Goal: Task Accomplishment & Management: Complete application form

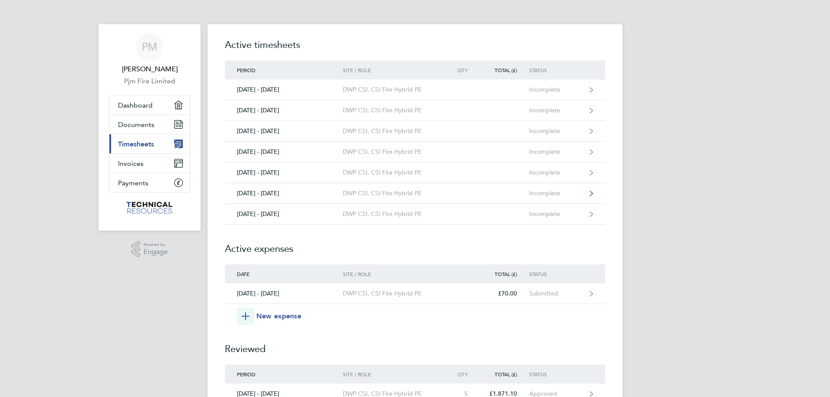
click at [308, 190] on div "[DATE] - [DATE]" at bounding box center [284, 193] width 118 height 7
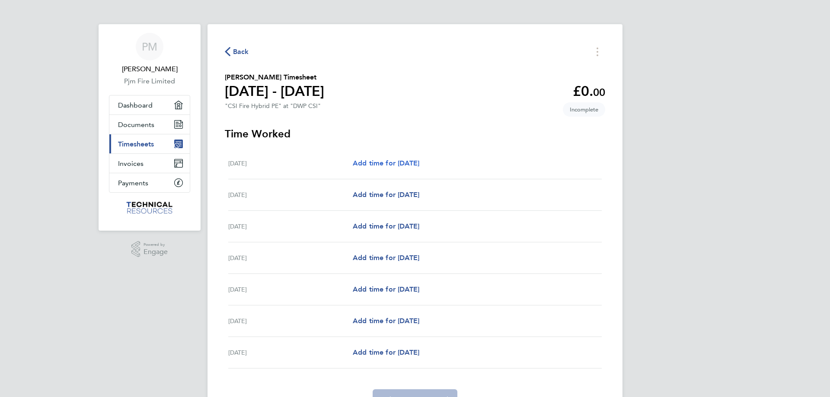
click at [405, 162] on span "Add time for [DATE]" at bounding box center [386, 163] width 67 height 8
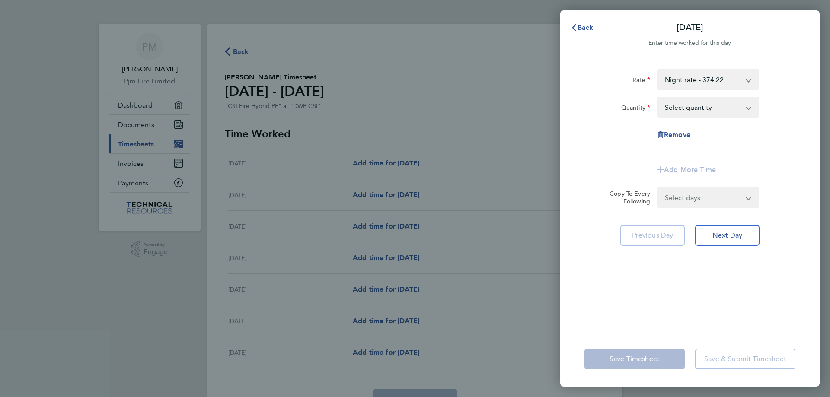
click at [748, 106] on app-icon-cross-button at bounding box center [753, 107] width 10 height 19
click at [750, 108] on app-icon-cross-button at bounding box center [753, 107] width 10 height 19
click at [694, 105] on select "Select quantity 0.5 1" at bounding box center [703, 107] width 90 height 19
select select "1"
click at [658, 98] on select "Select quantity 0.5 1" at bounding box center [703, 107] width 90 height 19
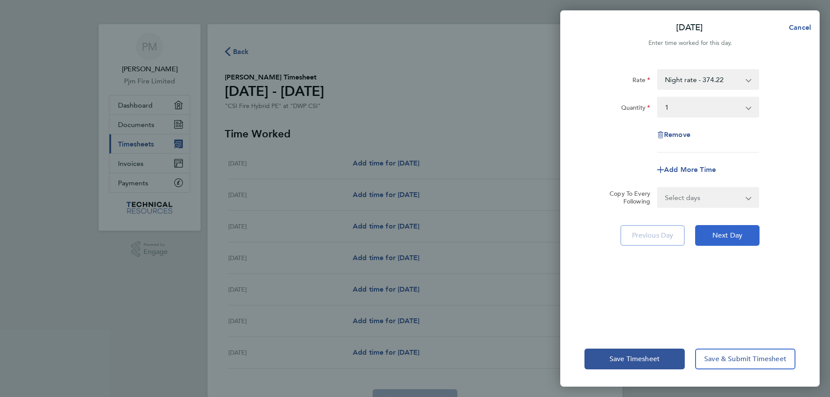
click at [715, 233] on span "Next Day" at bounding box center [727, 235] width 30 height 9
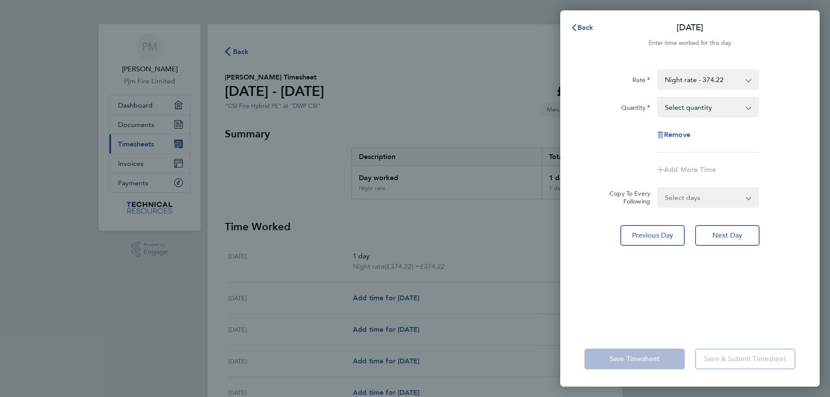
click at [680, 106] on select "Select quantity 0.5 1" at bounding box center [703, 107] width 90 height 19
select select "1"
click at [658, 98] on select "Select quantity 0.5 1" at bounding box center [703, 107] width 90 height 19
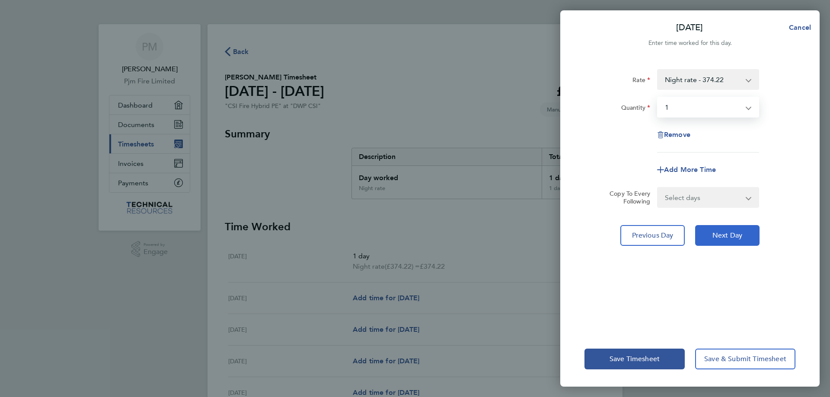
click at [723, 233] on span "Next Day" at bounding box center [727, 235] width 30 height 9
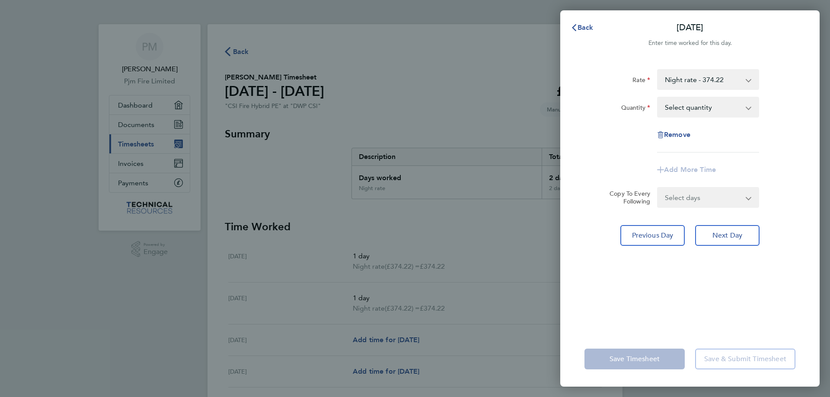
click at [683, 103] on select "Select quantity 0.5 1" at bounding box center [703, 107] width 90 height 19
select select "1"
click at [658, 98] on select "Select quantity 0.5 1" at bounding box center [703, 107] width 90 height 19
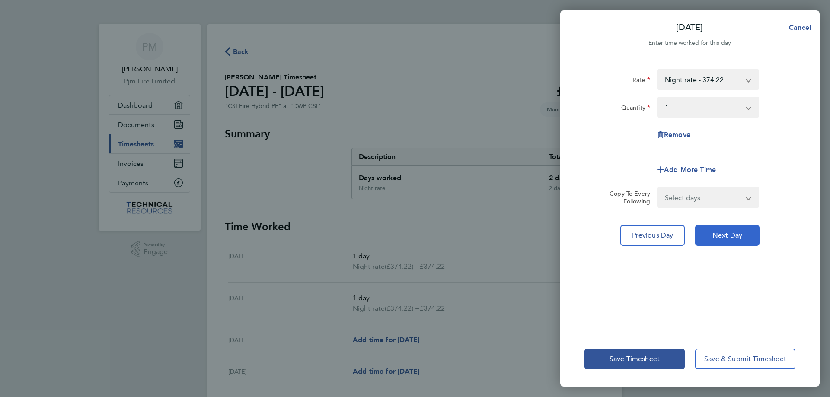
click at [718, 237] on span "Next Day" at bounding box center [727, 235] width 30 height 9
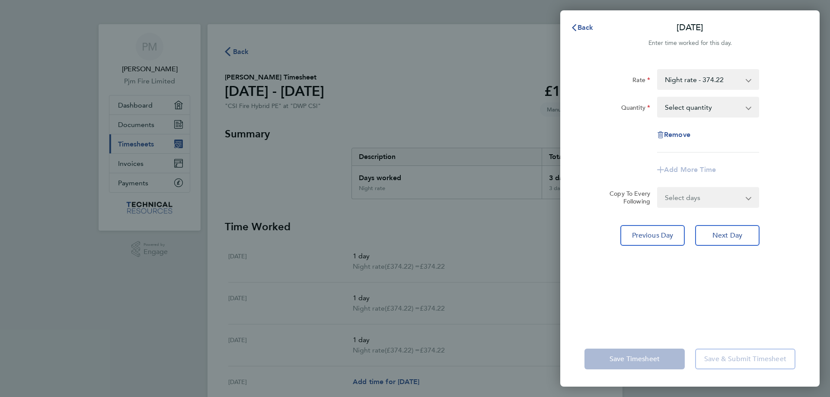
click at [684, 105] on select "Select quantity 0.5 1" at bounding box center [703, 107] width 90 height 19
select select "1"
click at [658, 98] on select "Select quantity 0.5 1" at bounding box center [703, 107] width 90 height 19
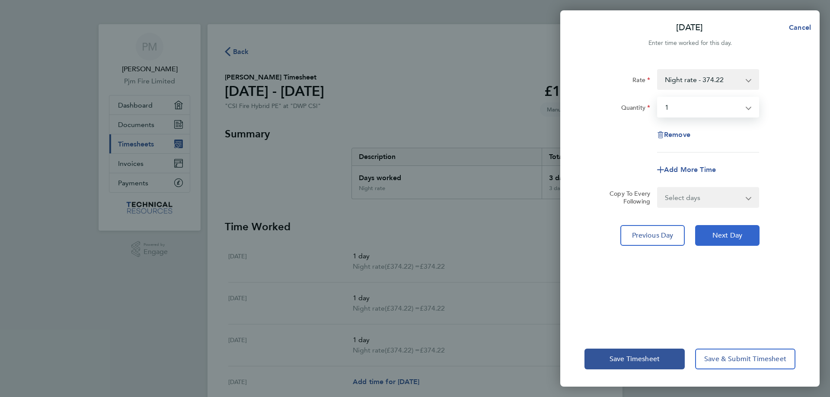
click at [718, 233] on span "Next Day" at bounding box center [727, 235] width 30 height 9
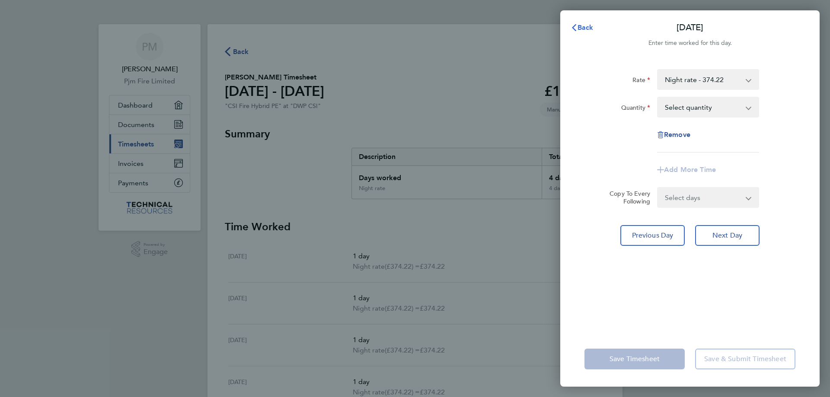
click at [577, 29] on icon "button" at bounding box center [574, 27] width 7 height 7
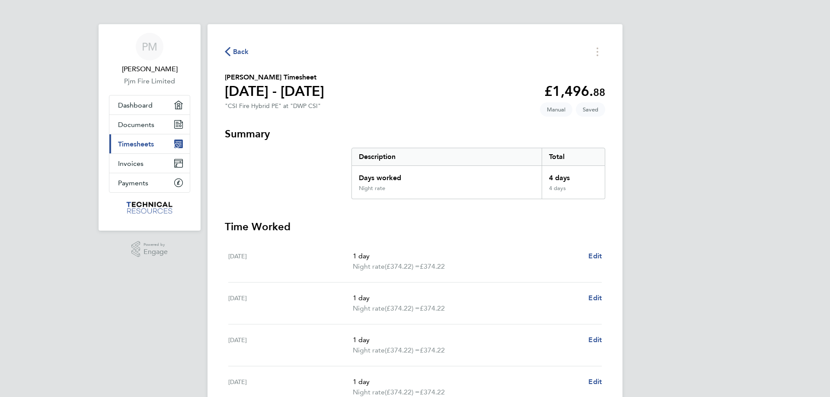
scroll to position [182, 0]
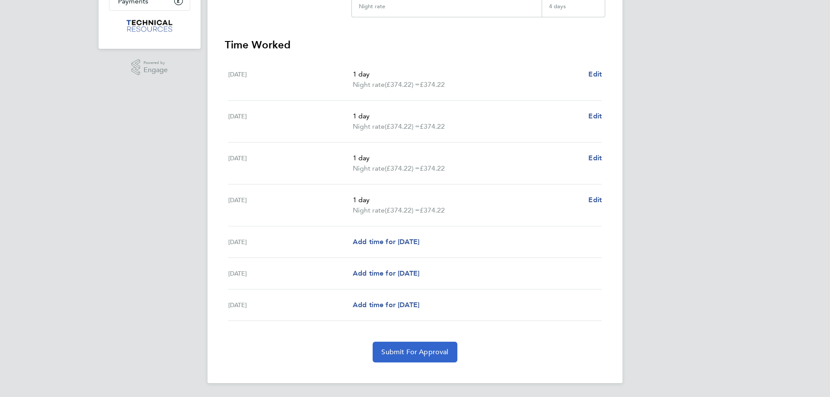
click at [404, 354] on span "Submit For Approval" at bounding box center [414, 352] width 67 height 9
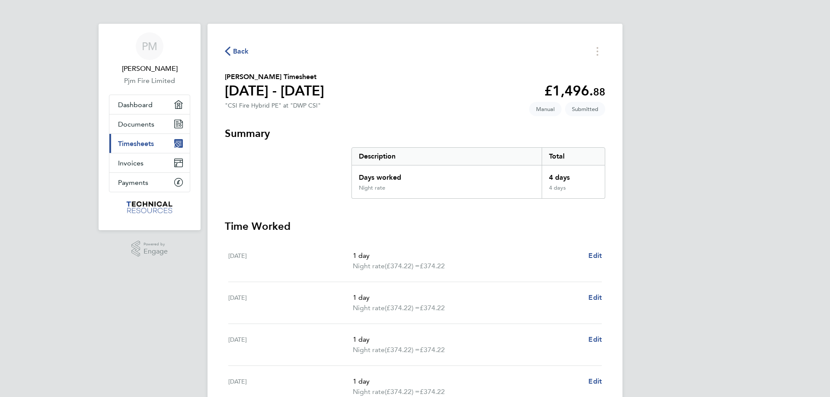
scroll to position [0, 0]
click at [143, 144] on span "Timesheets" at bounding box center [136, 144] width 36 height 8
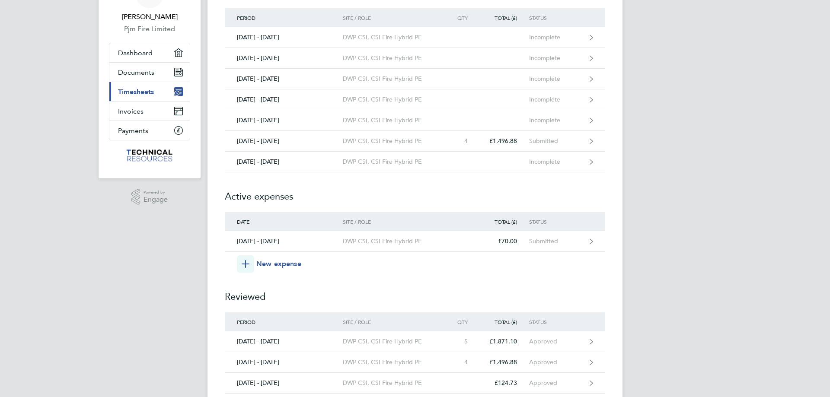
scroll to position [72, 0]
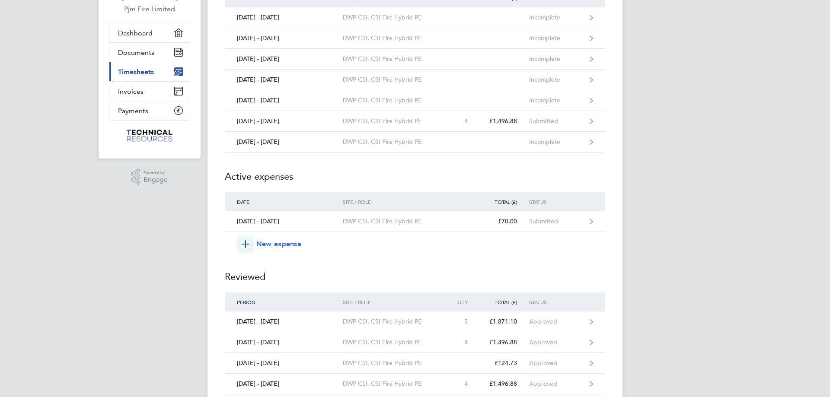
click at [276, 246] on span "New expense" at bounding box center [278, 244] width 45 height 10
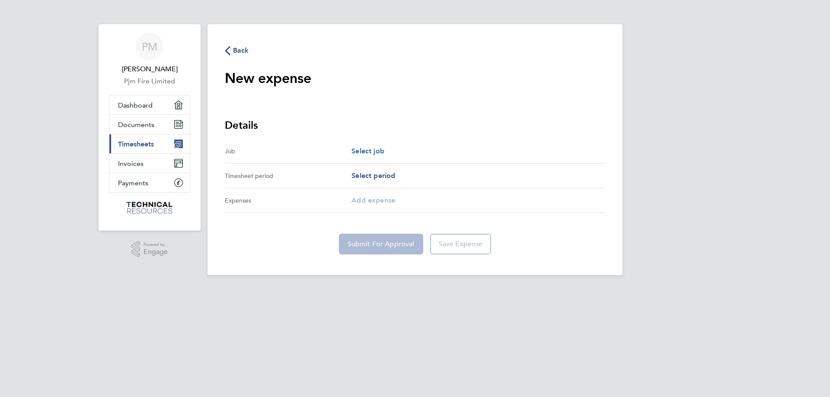
click at [362, 151] on span "Select job" at bounding box center [367, 151] width 33 height 8
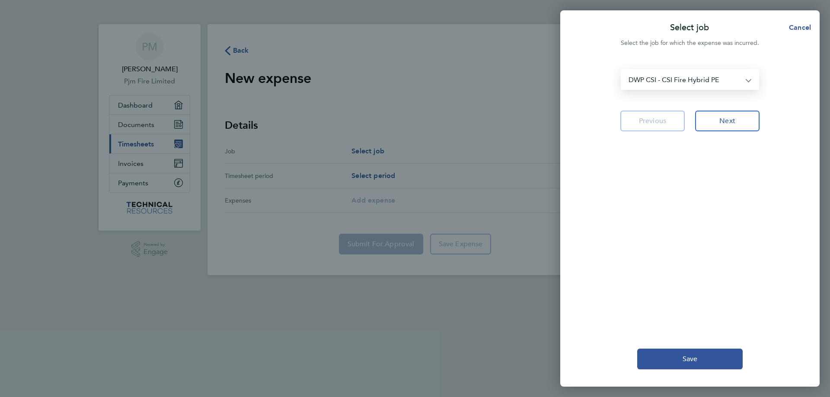
click at [746, 77] on select "DWP CSI - CSI Fire Hybrid PE" at bounding box center [685, 79] width 126 height 19
click at [622, 70] on select "DWP CSI - CSI Fire Hybrid PE" at bounding box center [685, 79] width 126 height 19
click at [735, 126] on button "Next" at bounding box center [727, 121] width 64 height 21
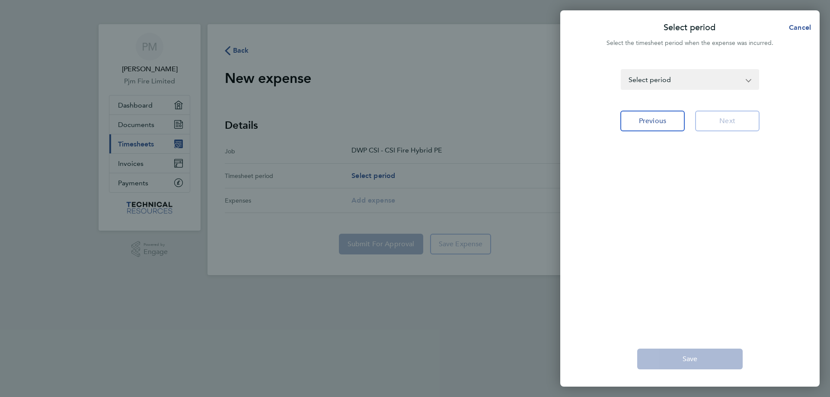
click at [735, 77] on select "[DATE] - [DATE] [DATE] - [DATE] [DATE] - [DATE] [DATE] - [DATE] [DATE] - [DATE]…" at bounding box center [685, 79] width 126 height 19
select select "47: Object"
click at [622, 70] on select "[DATE] - [DATE] [DATE] - [DATE] [DATE] - [DATE] [DATE] - [DATE] [DATE] - [DATE]…" at bounding box center [685, 79] width 126 height 19
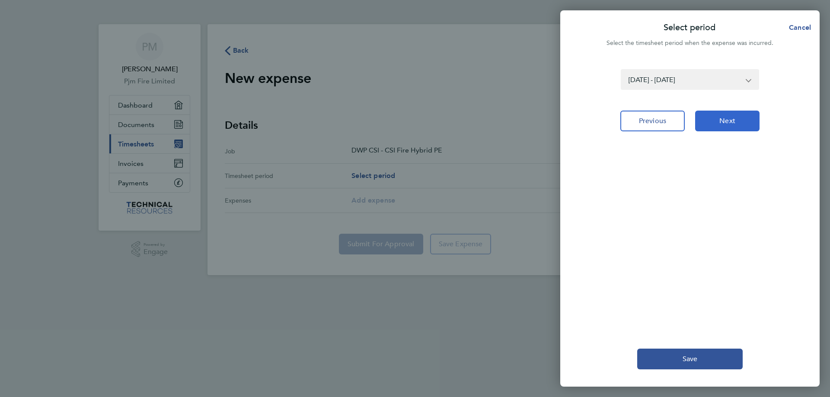
click at [722, 118] on span "Next" at bounding box center [727, 121] width 16 height 9
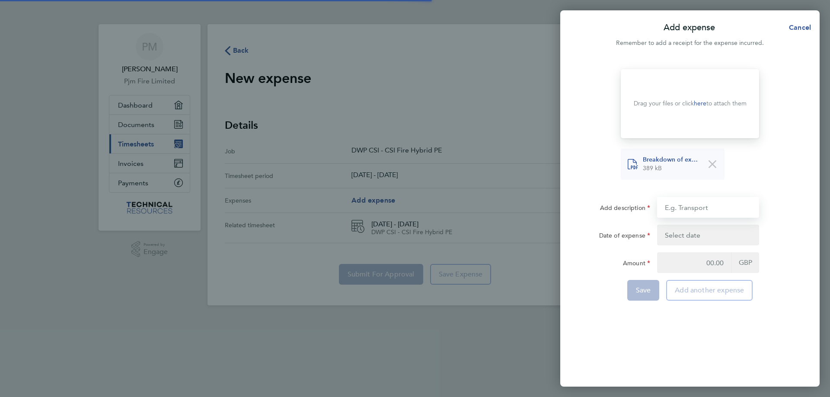
click at [695, 210] on input "Add description" at bounding box center [708, 207] width 102 height 21
type input "Mileage"
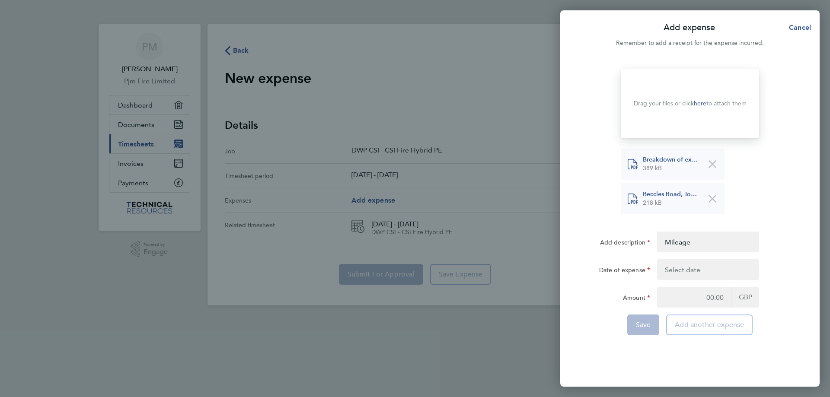
click at [688, 273] on button "button" at bounding box center [708, 269] width 102 height 21
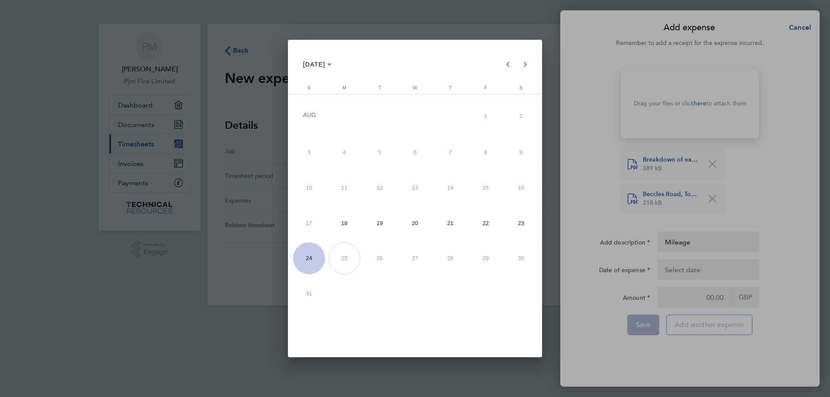
click at [414, 225] on span "20" at bounding box center [415, 223] width 32 height 32
type input "[DATE]"
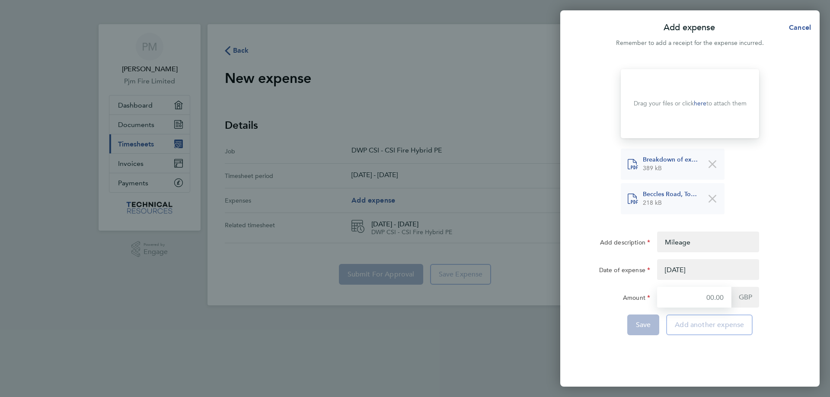
click at [720, 297] on input "Amount" at bounding box center [694, 297] width 74 height 21
type input "29"
click at [696, 325] on span "Add another expense" at bounding box center [709, 325] width 69 height 9
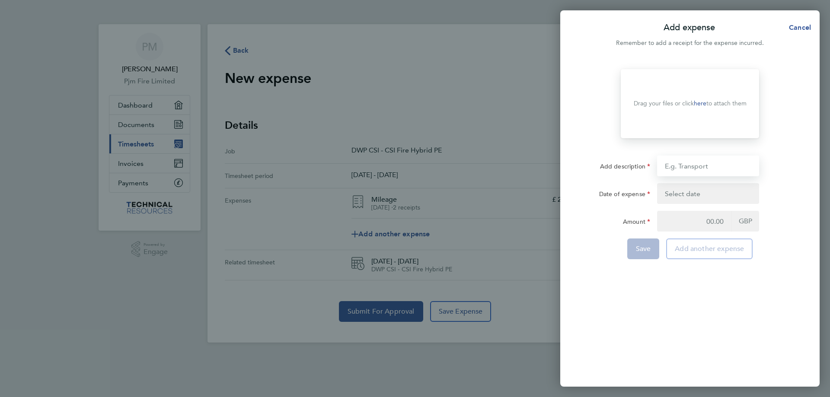
click at [679, 168] on input "Add description" at bounding box center [708, 166] width 102 height 21
type input "Mileage"
click at [683, 194] on button "button" at bounding box center [708, 193] width 102 height 21
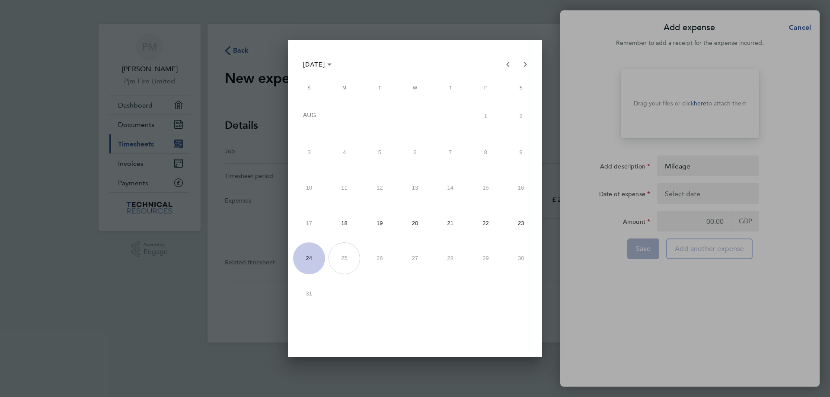
click at [447, 225] on span "21" at bounding box center [450, 223] width 32 height 32
type input "[DATE]"
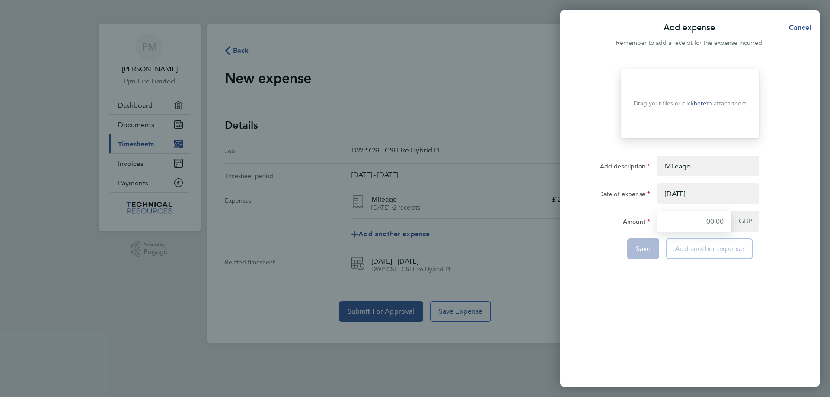
click at [716, 228] on input "Amount" at bounding box center [694, 221] width 74 height 21
type input "29"
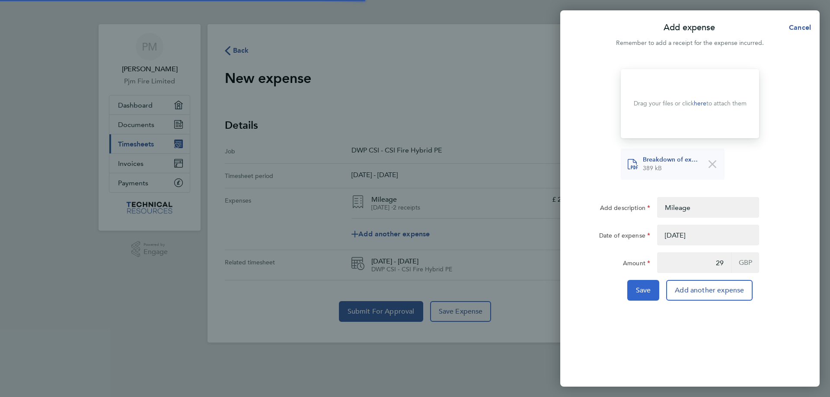
click at [645, 291] on span "Save" at bounding box center [643, 290] width 15 height 9
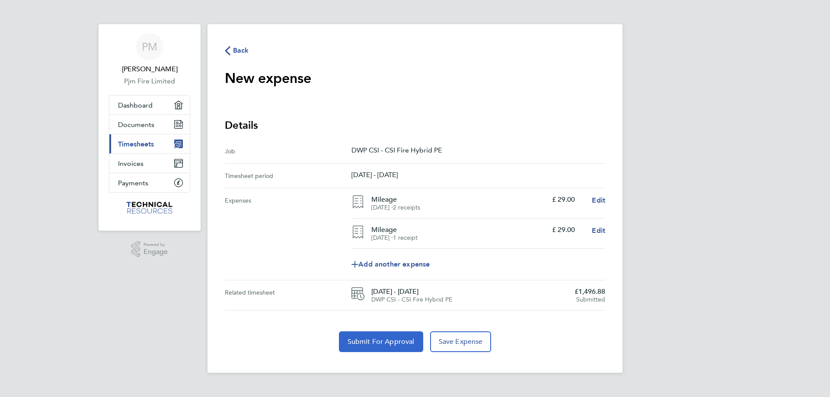
click at [393, 341] on span "Submit For Approval" at bounding box center [381, 342] width 67 height 9
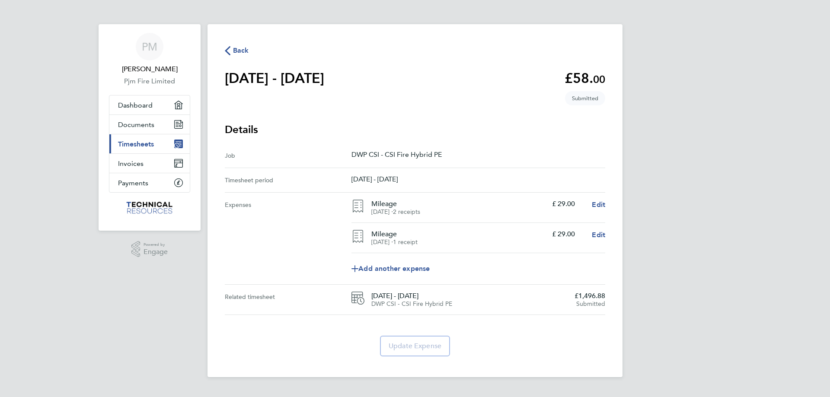
click at [136, 144] on span "Timesheets" at bounding box center [136, 144] width 36 height 8
